Goal: Transaction & Acquisition: Purchase product/service

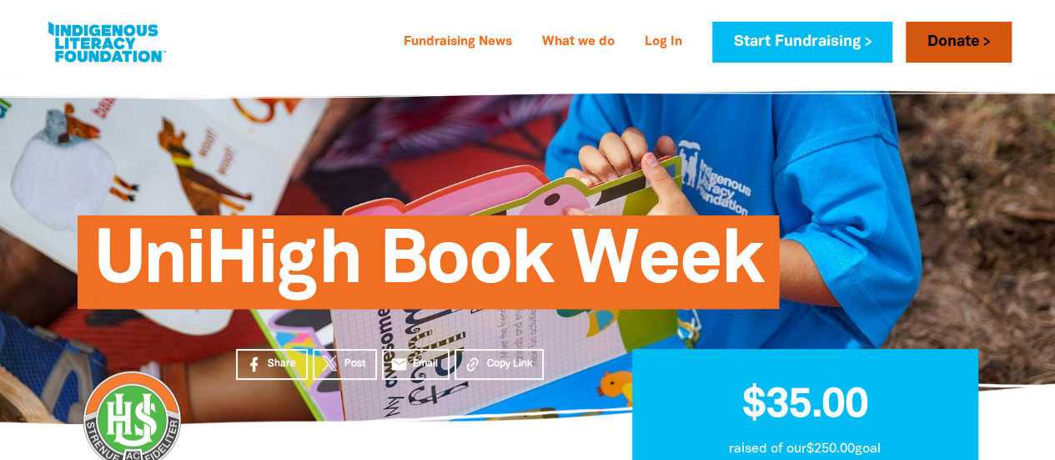
click at [958, 34] on link "Donate" at bounding box center [958, 42] width 105 height 41
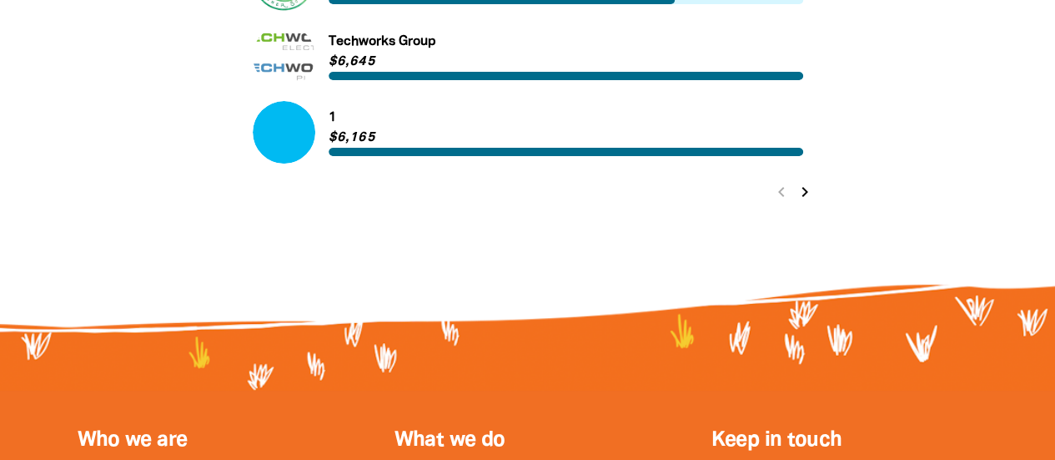
scroll to position [1284, 0]
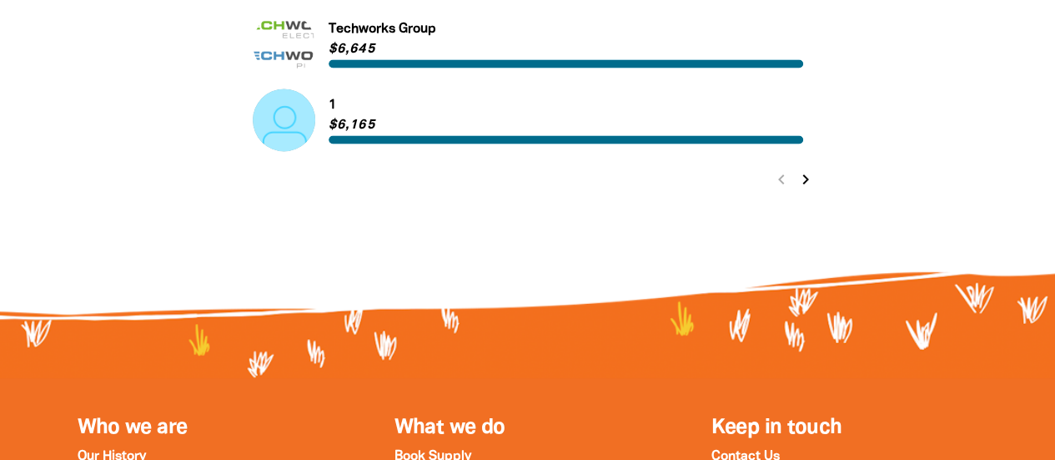
click at [811, 179] on icon "chevron_right" at bounding box center [806, 179] width 20 height 20
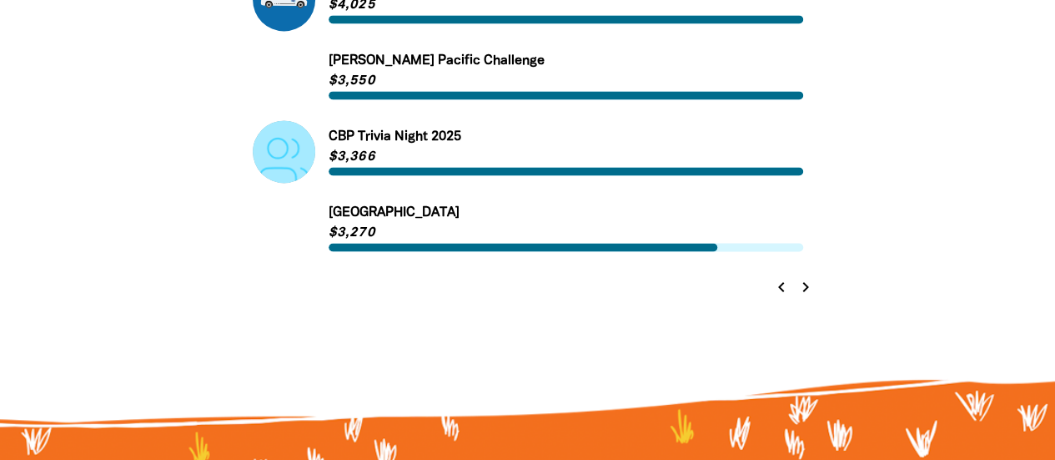
scroll to position [1179, 0]
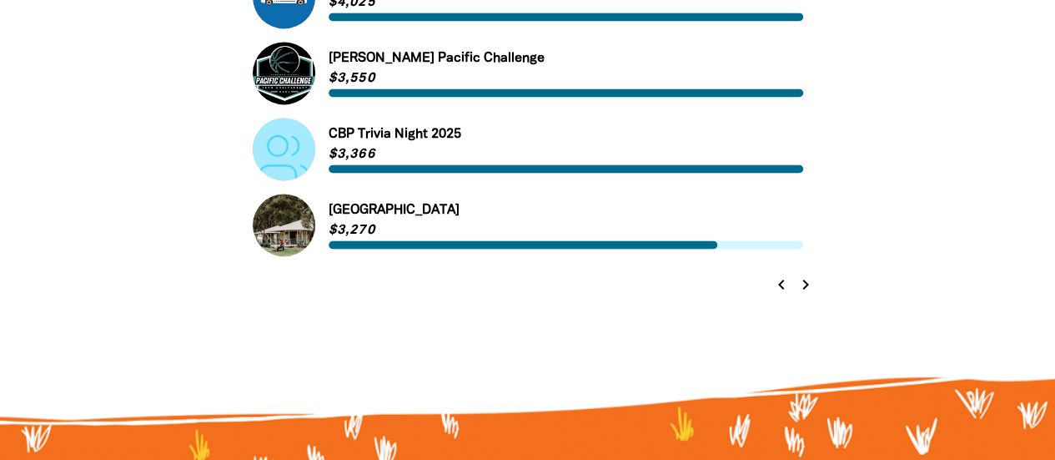
click at [811, 284] on icon "chevron_right" at bounding box center [806, 284] width 20 height 20
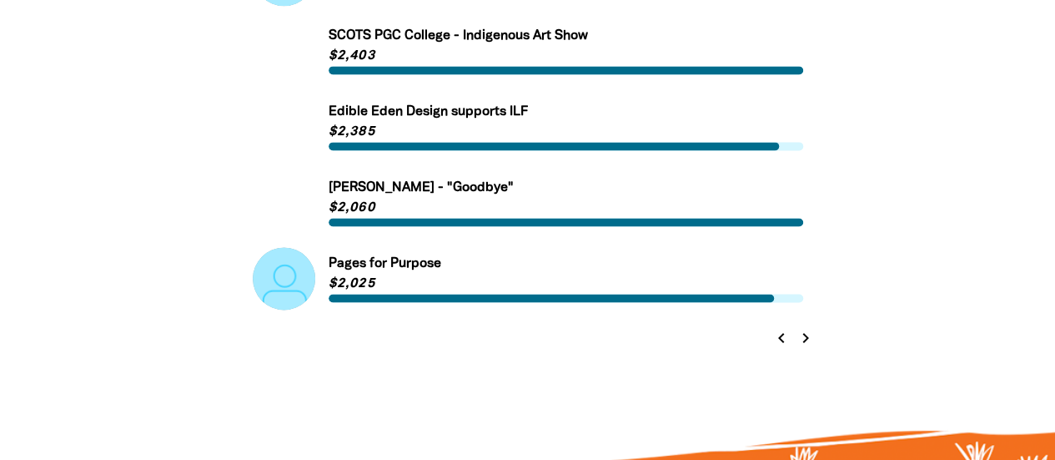
scroll to position [1126, 0]
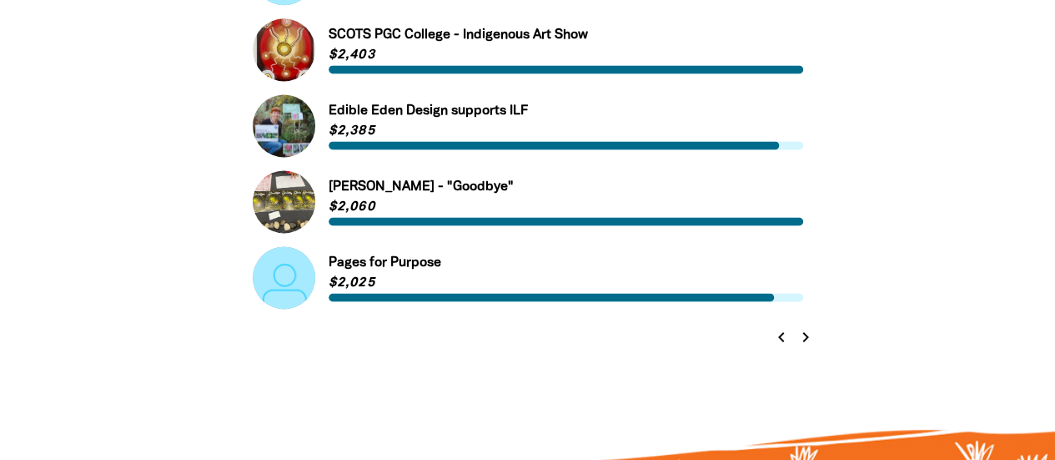
click at [803, 341] on icon "chevron_right" at bounding box center [806, 337] width 20 height 20
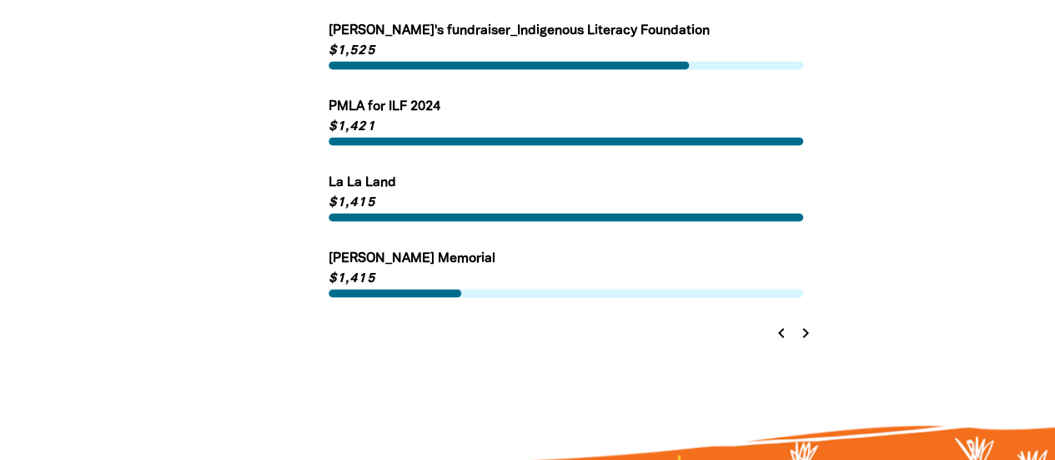
scroll to position [1136, 0]
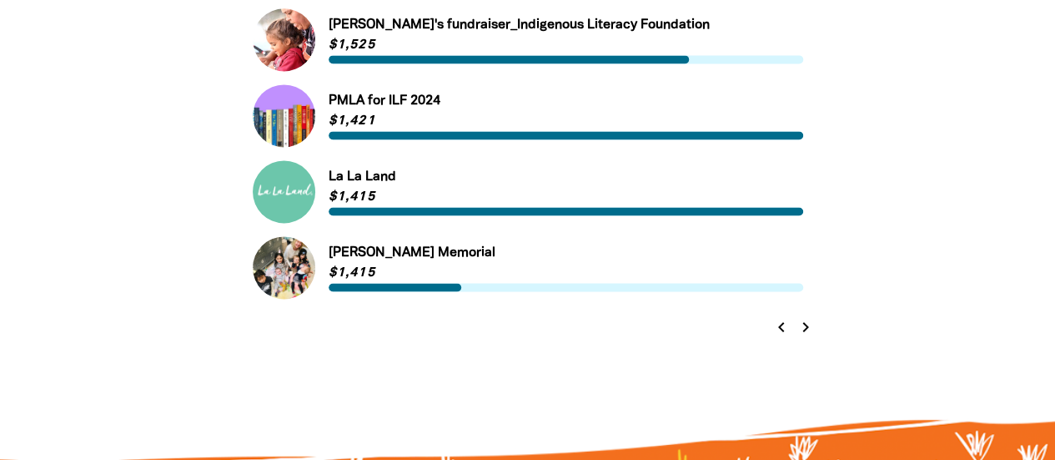
click at [801, 329] on icon "chevron_right" at bounding box center [806, 327] width 20 height 20
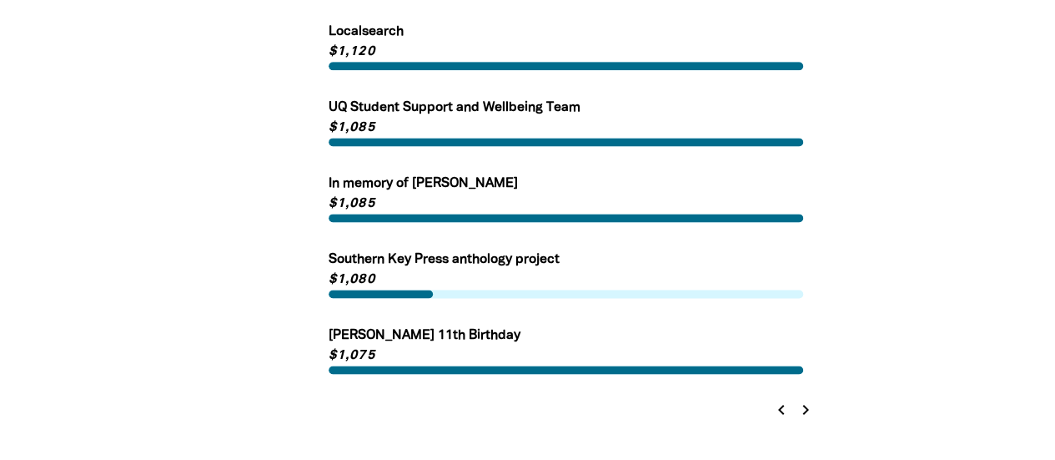
scroll to position [1105, 0]
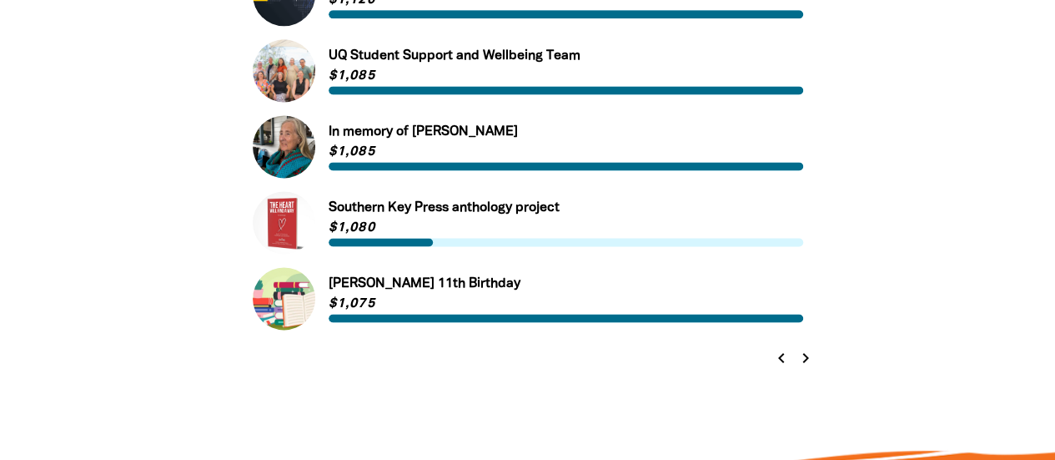
click at [804, 358] on icon "chevron_right" at bounding box center [806, 358] width 20 height 20
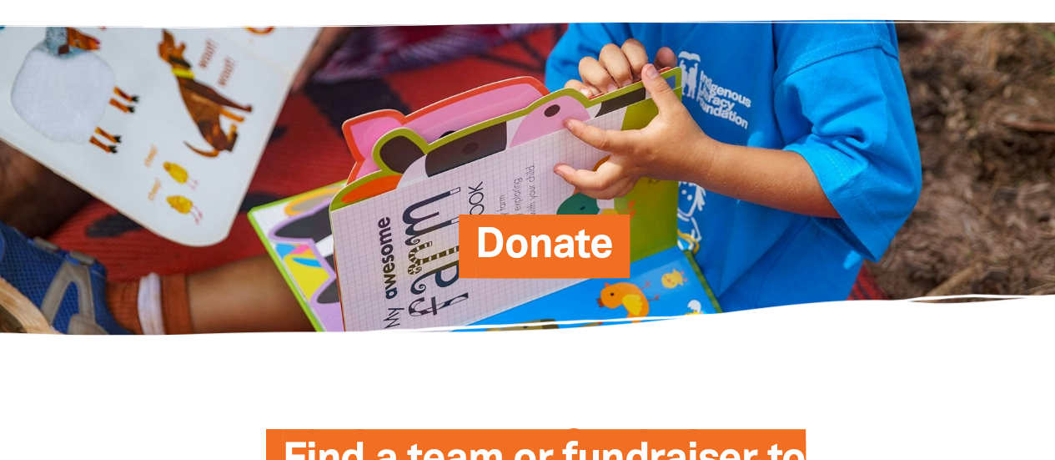
scroll to position [0, 0]
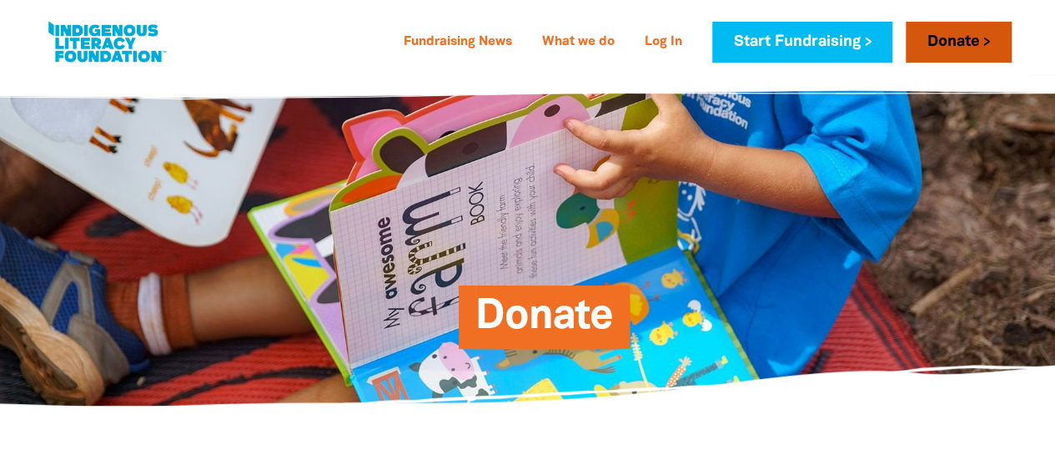
click at [961, 48] on link "Donate" at bounding box center [958, 42] width 105 height 41
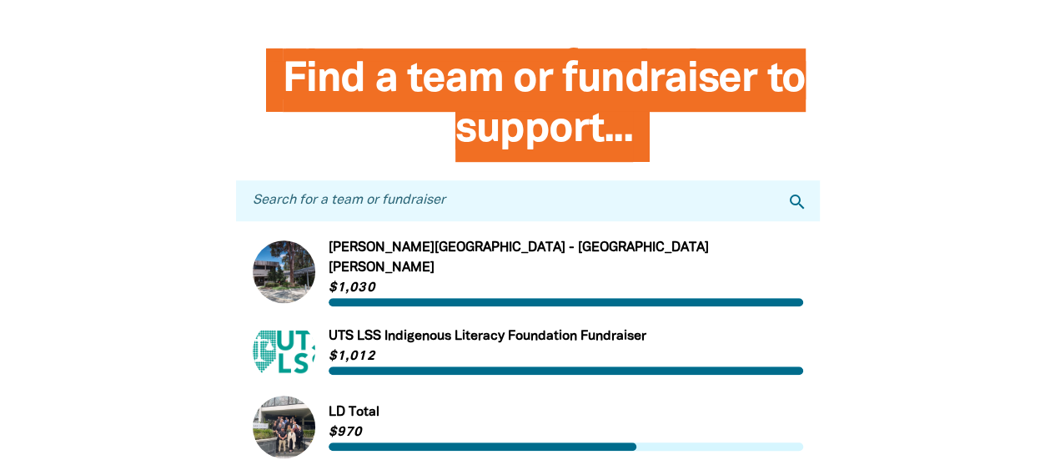
scroll to position [452, 0]
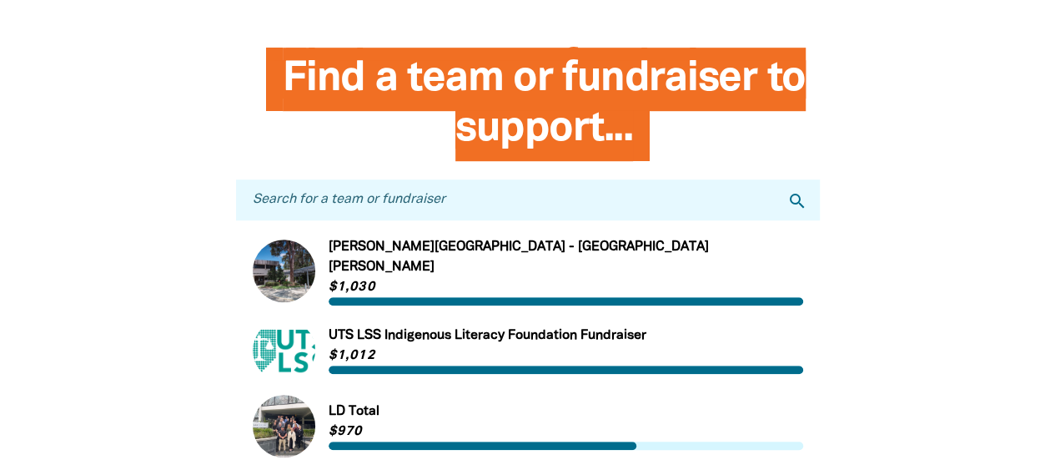
click at [604, 203] on input "Search for a team or fundraiser" at bounding box center [528, 199] width 584 height 41
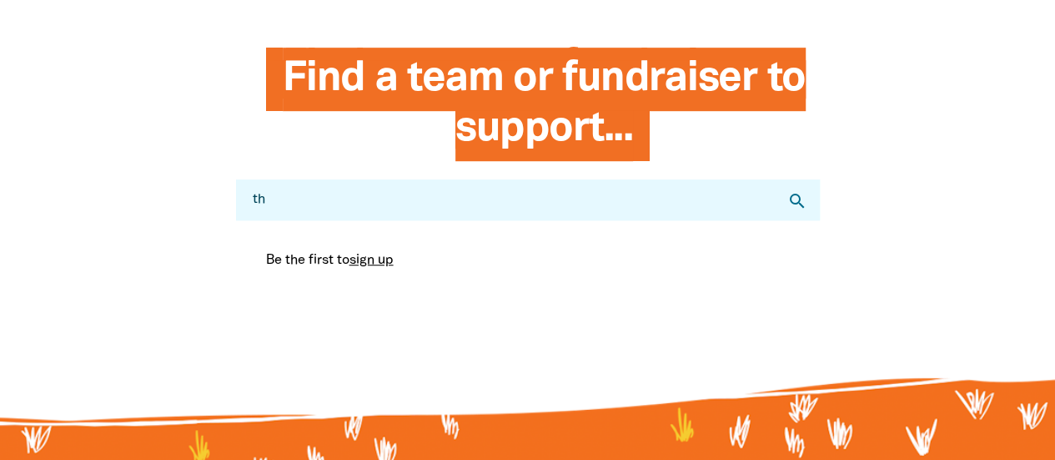
type input "t"
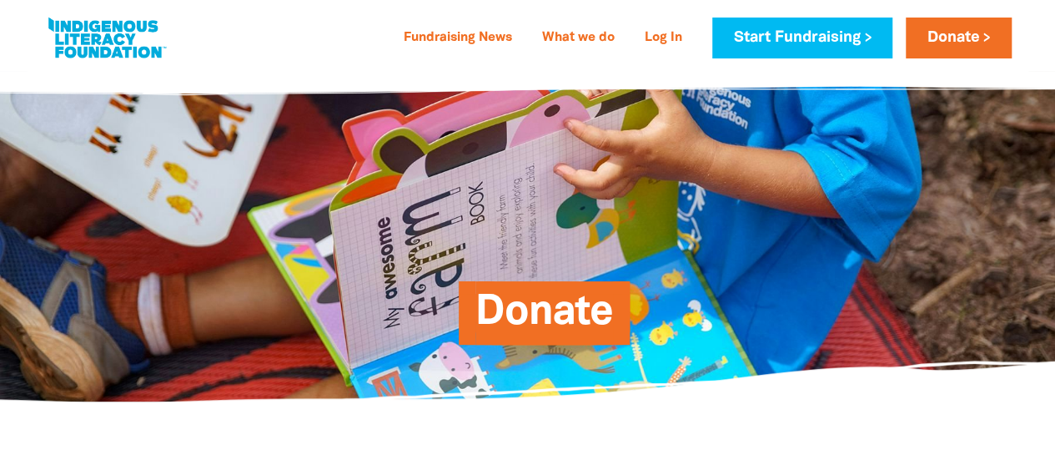
scroll to position [0, 0]
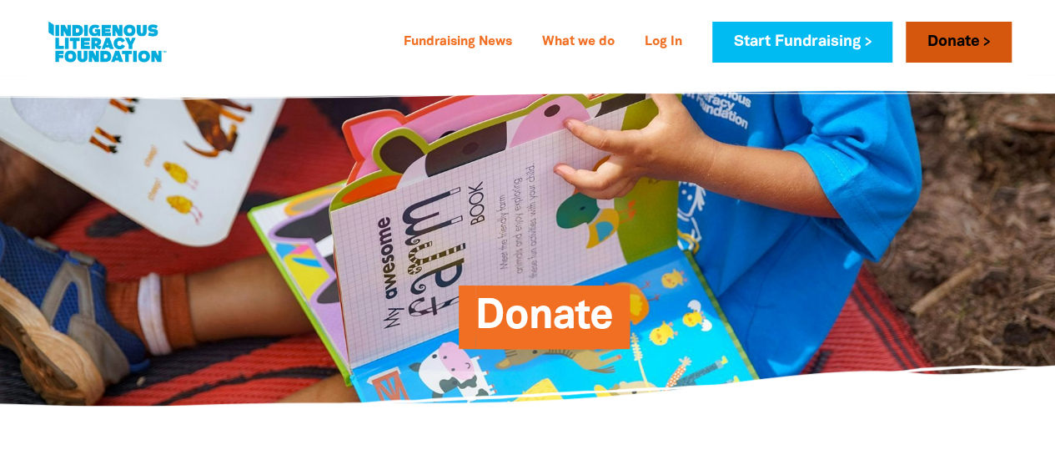
click at [950, 38] on link "Donate" at bounding box center [958, 42] width 105 height 41
click at [562, 312] on span "Donate" at bounding box center [545, 323] width 138 height 51
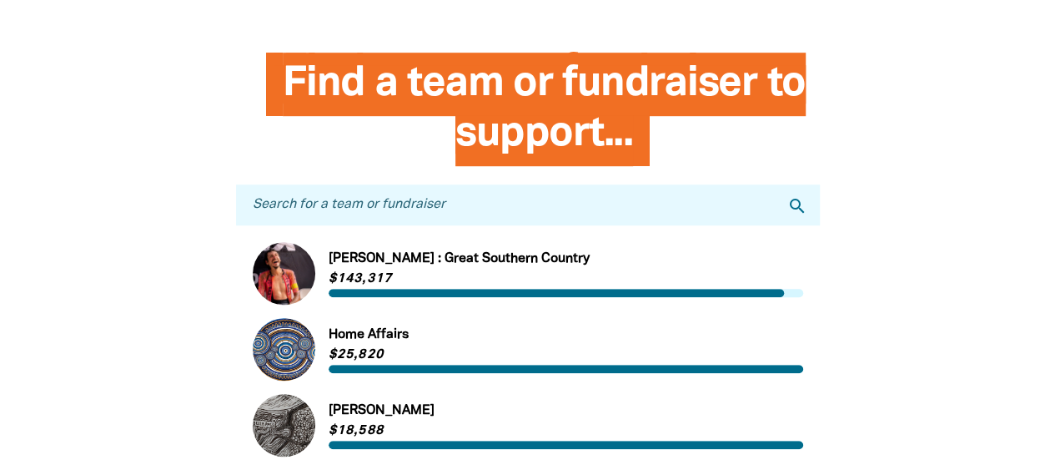
scroll to position [490, 0]
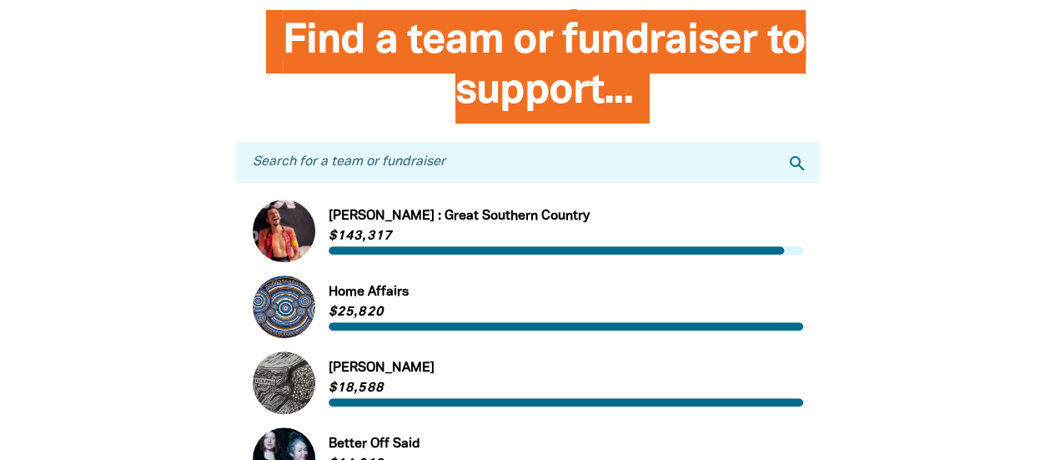
click at [572, 163] on input "Search for a team or fundraiser" at bounding box center [528, 162] width 584 height 41
click at [374, 153] on input "Search for a team or fundraiser" at bounding box center [528, 162] width 584 height 41
click at [724, 172] on input "Search for a team or fundraiser" at bounding box center [528, 162] width 584 height 41
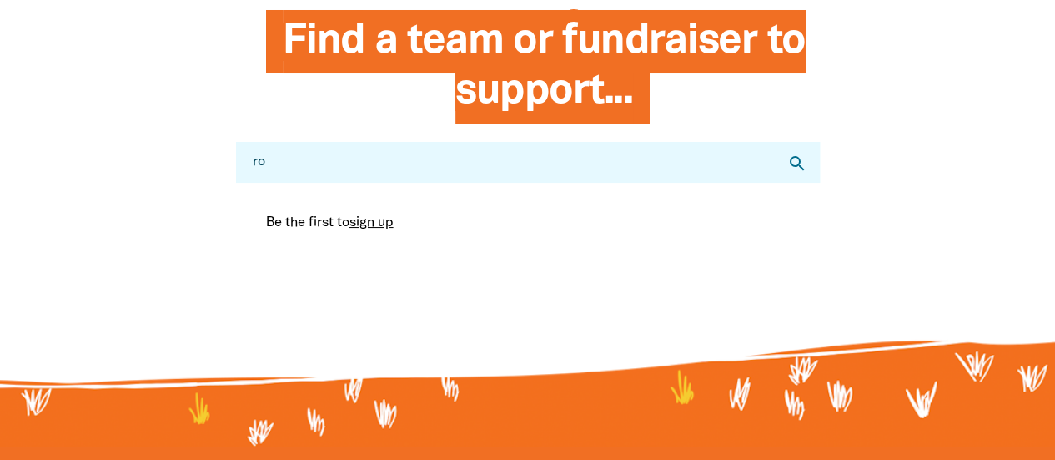
type input "r"
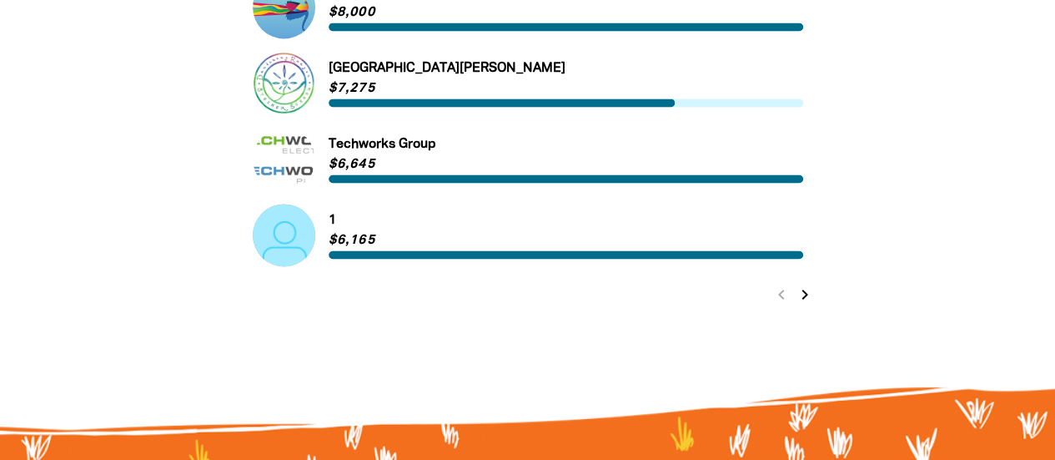
scroll to position [1170, 0]
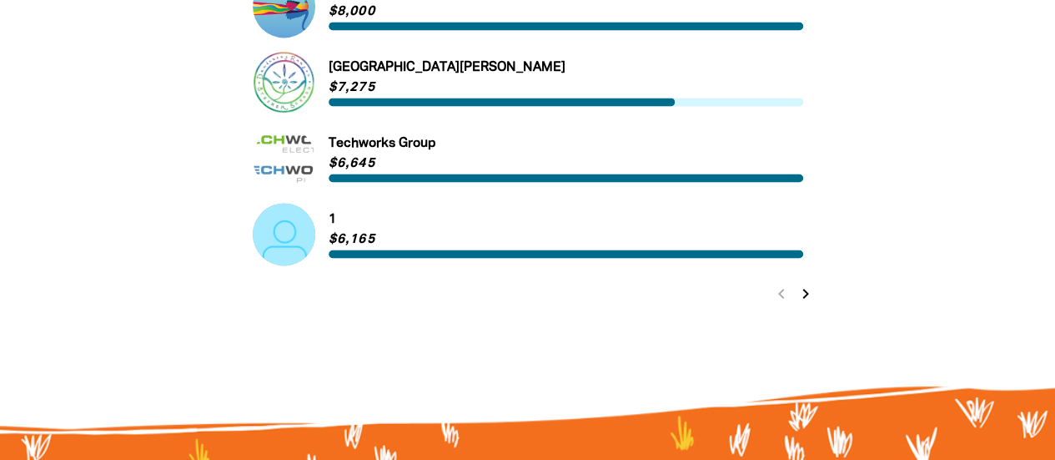
click at [804, 296] on icon "chevron_right" at bounding box center [806, 294] width 20 height 20
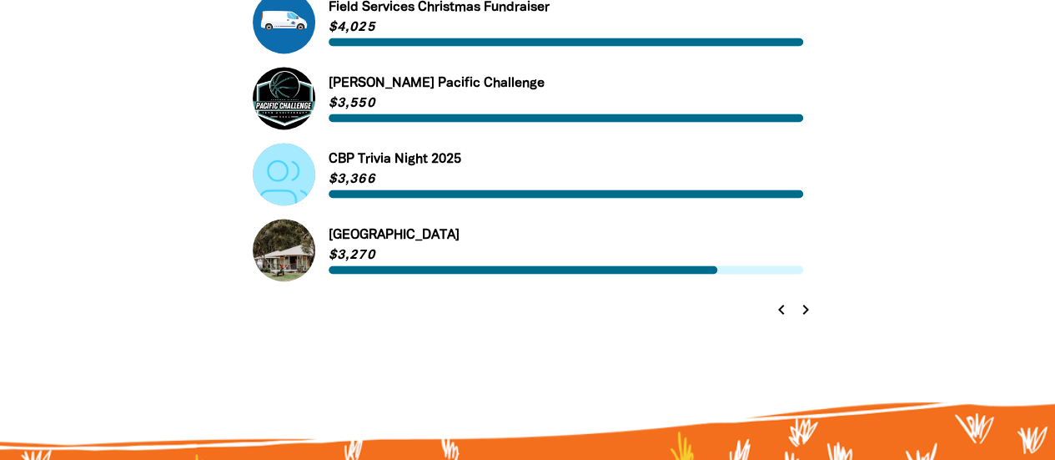
scroll to position [1189, 0]
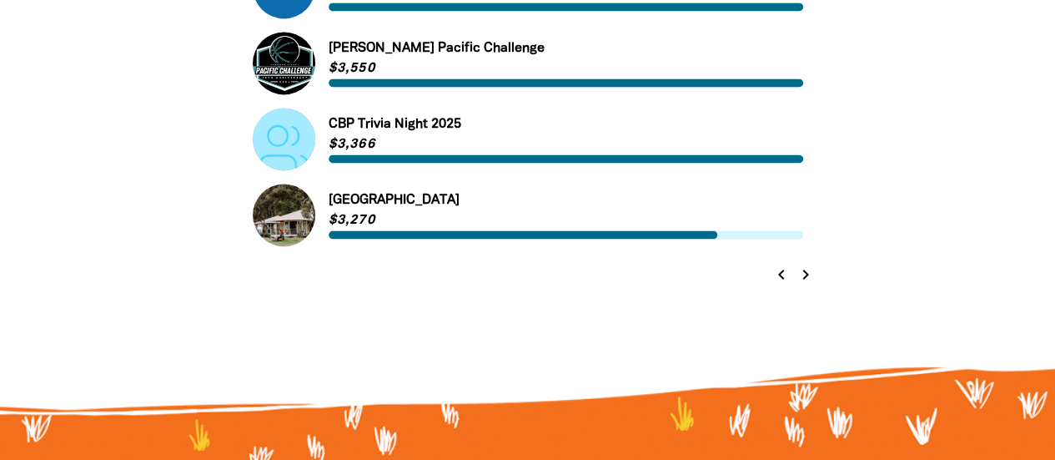
click at [806, 276] on icon "chevron_right" at bounding box center [806, 274] width 20 height 20
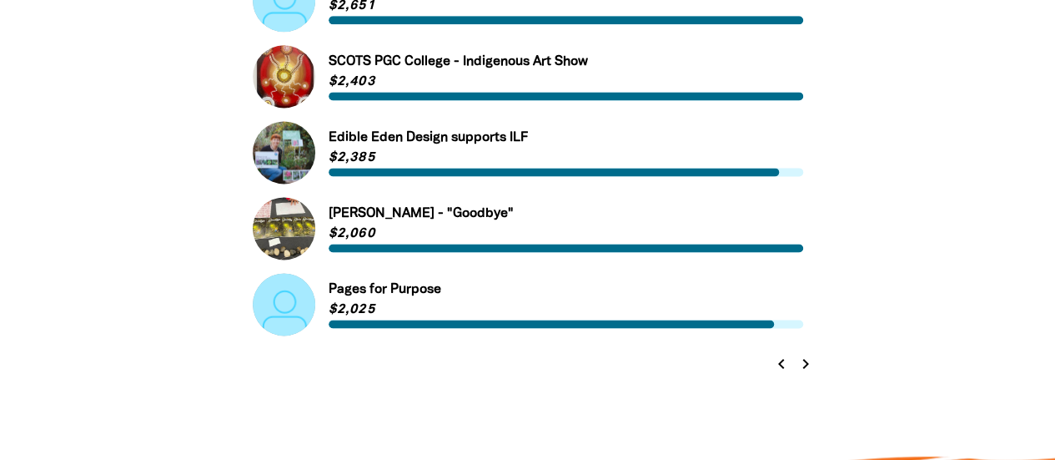
scroll to position [1117, 0]
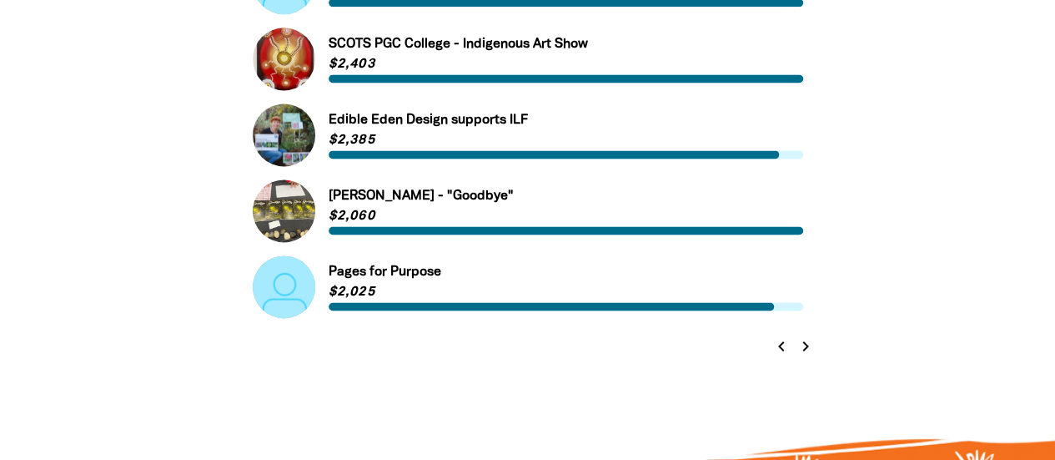
click at [802, 345] on icon "chevron_right" at bounding box center [806, 346] width 20 height 20
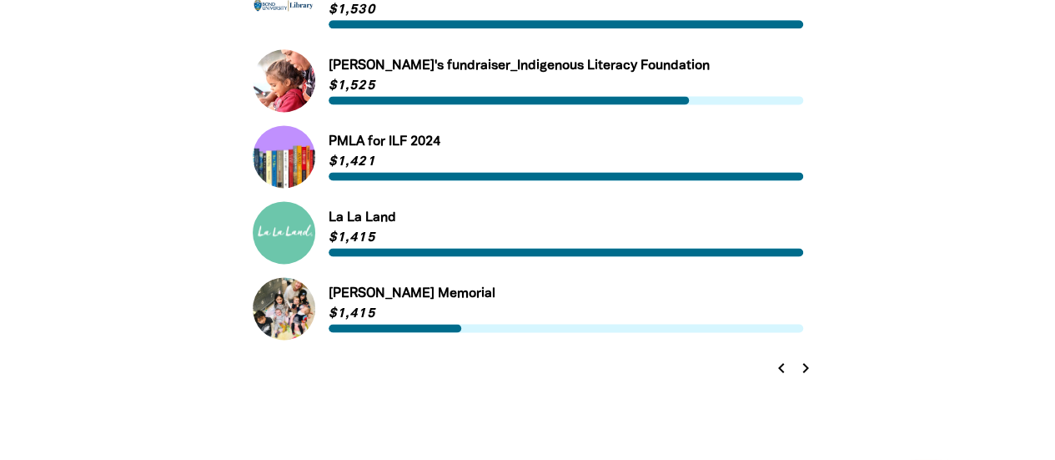
scroll to position [1097, 0]
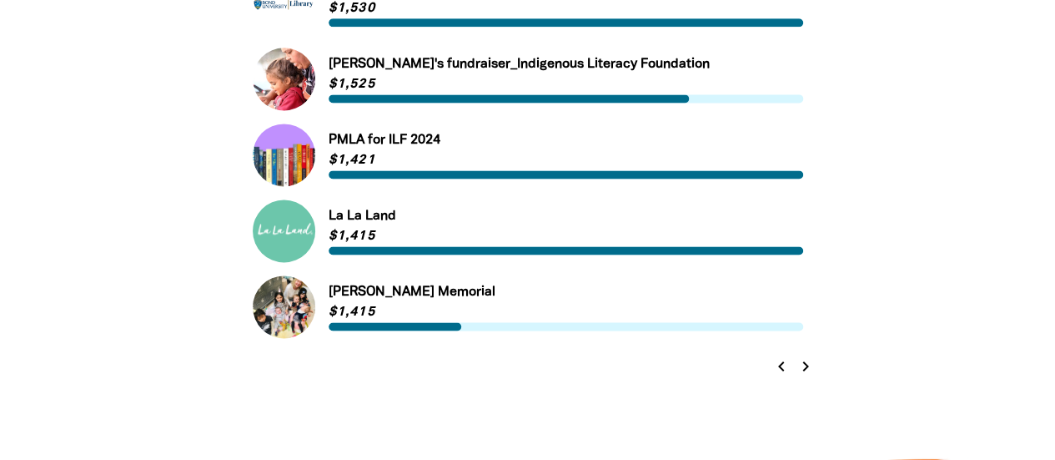
click at [803, 375] on icon "chevron_right" at bounding box center [806, 366] width 20 height 20
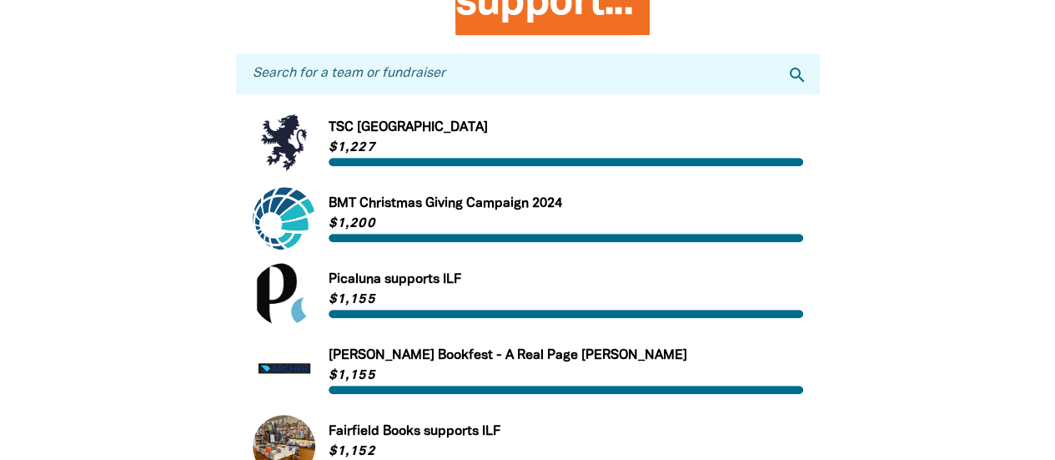
scroll to position [0, 0]
